Goal: Navigation & Orientation: Find specific page/section

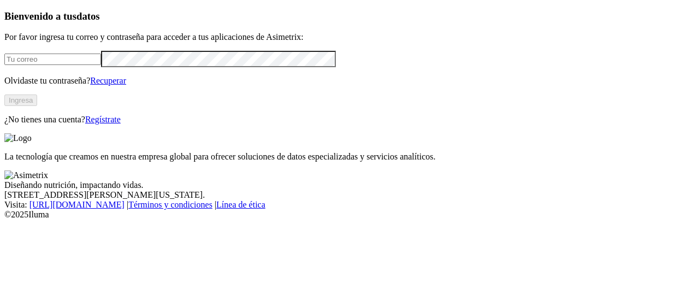
click at [80, 65] on input "email" at bounding box center [52, 59] width 97 height 11
type input "[PERSON_NAME][EMAIL_ADDRESS][PERSON_NAME][DOMAIN_NAME]"
click input "submit" at bounding box center [0, 0] width 0 height 0
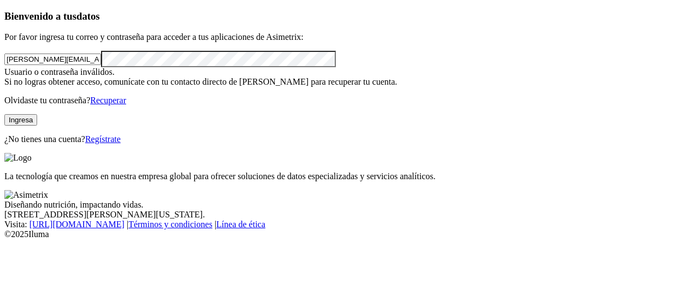
click at [37, 126] on button "Ingresa" at bounding box center [20, 119] width 33 height 11
